Goal: Information Seeking & Learning: Compare options

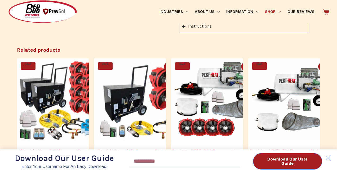
scroll to position [523, 0]
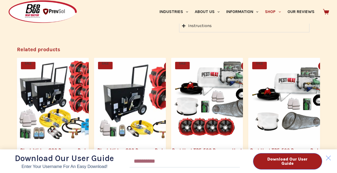
click at [219, 98] on div "Download Our User Guide Enter Your Username for an Easy Download! Email Downloa…" at bounding box center [168, 86] width 337 height 173
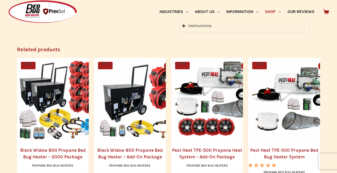
click at [211, 147] on link "Pest Heat TPE-500 Propane Heat System – Add-On Package" at bounding box center [207, 154] width 72 height 14
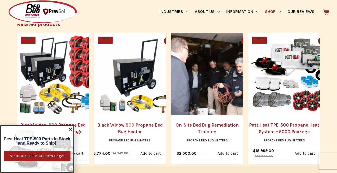
scroll to position [840, 0]
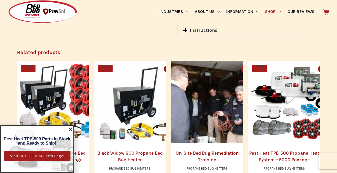
click at [289, 150] on link "Pest Heat TPE-500 Propane Heat System – 5000 Package" at bounding box center [284, 157] width 72 height 14
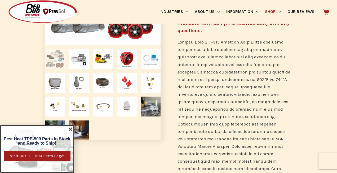
scroll to position [132, 0]
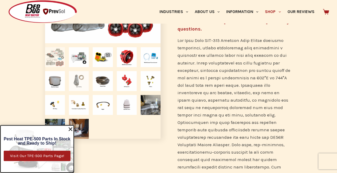
click at [80, 82] on img at bounding box center [79, 81] width 20 height 20
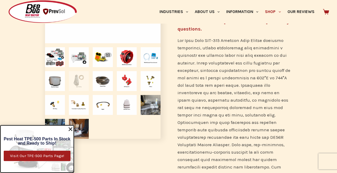
click at [78, 81] on img at bounding box center [79, 81] width 20 height 20
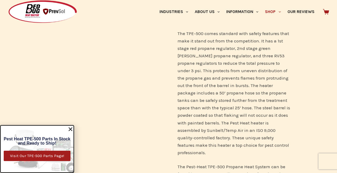
scroll to position [490, 0]
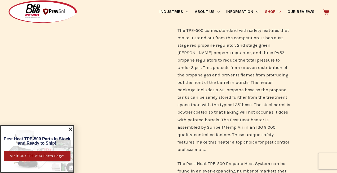
click at [71, 130] on use "Close" at bounding box center [71, 129] width 4 height 4
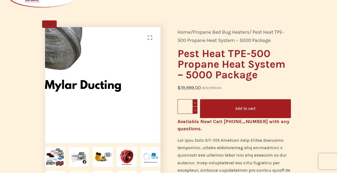
scroll to position [0, 0]
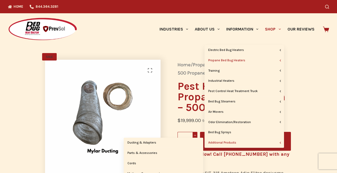
click at [231, 142] on link "Additional Products" at bounding box center [244, 143] width 79 height 10
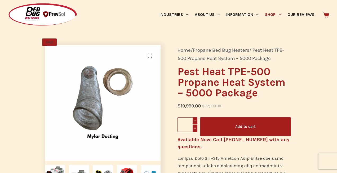
scroll to position [12, 0]
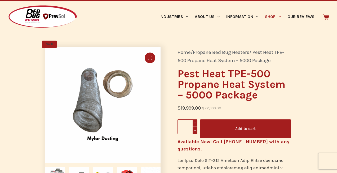
click at [151, 59] on link "🔍" at bounding box center [150, 57] width 11 height 11
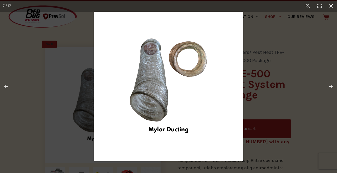
click at [62, 94] on div at bounding box center [168, 86] width 337 height 173
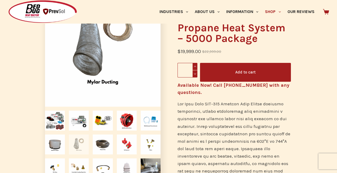
scroll to position [0, 0]
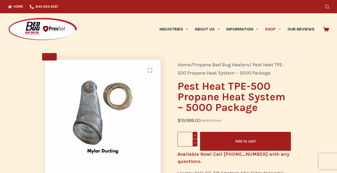
click at [327, 8] on icon "Search" at bounding box center [327, 7] width 4 height 4
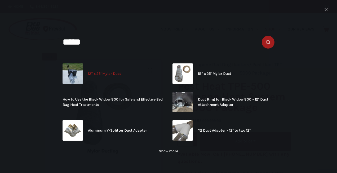
type input "*****"
click at [93, 77] on link "12” x 25′ Mylar Duct" at bounding box center [114, 73] width 102 height 20
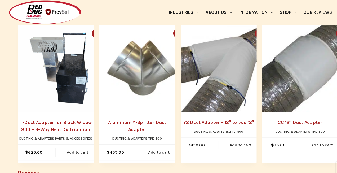
scroll to position [307, 0]
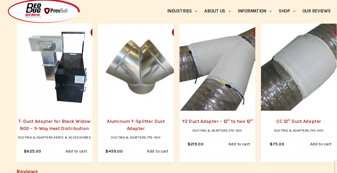
click at [62, 116] on link "T-Duct Adapter for Black Widow 800 – 3-Way Heat Distribution" at bounding box center [53, 120] width 72 height 14
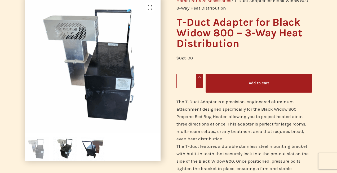
scroll to position [58, 0]
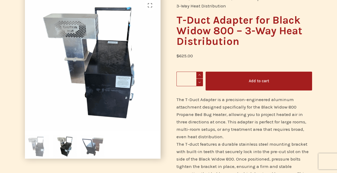
click at [91, 145] on img at bounding box center [93, 146] width 24 height 24
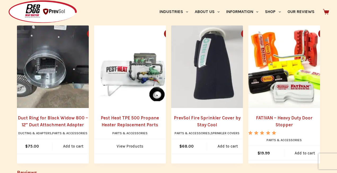
scroll to position [342, 0]
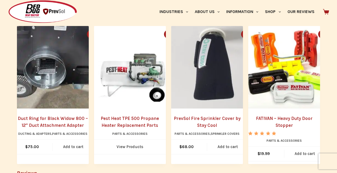
click at [53, 97] on img at bounding box center [58, 67] width 82 height 82
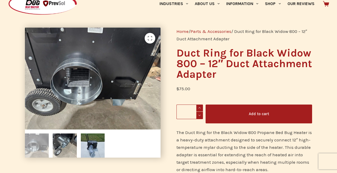
scroll to position [26, 0]
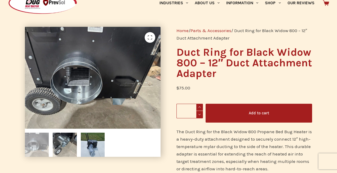
click at [85, 78] on img at bounding box center [123, 74] width 678 height 509
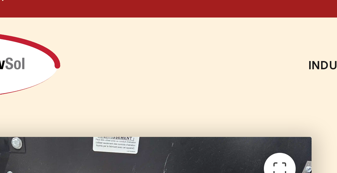
scroll to position [0, 0]
